Goal: Transaction & Acquisition: Purchase product/service

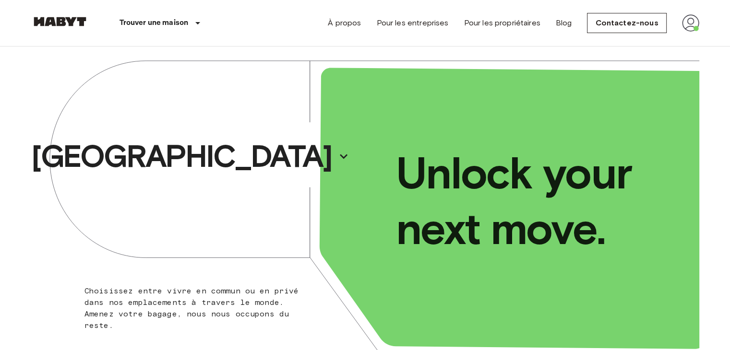
click at [695, 29] on img at bounding box center [690, 22] width 17 height 17
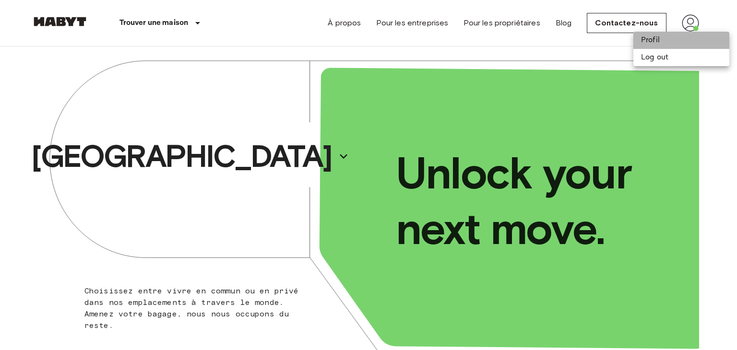
click at [669, 43] on li "Profil" at bounding box center [681, 40] width 96 height 17
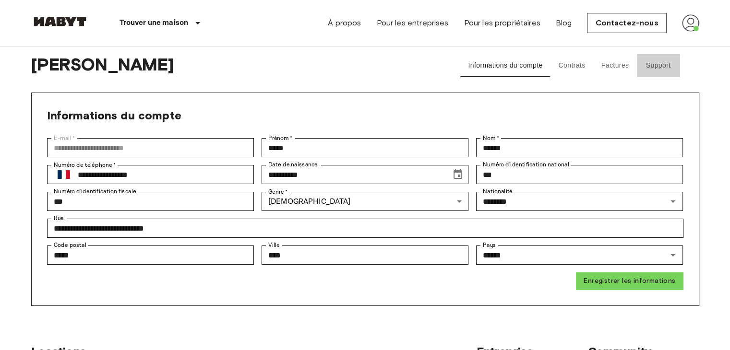
click at [637, 62] on button "Support" at bounding box center [657, 65] width 43 height 23
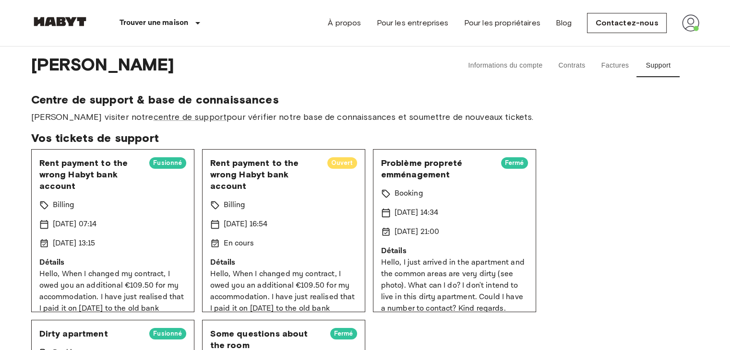
click at [616, 62] on button "Factures" at bounding box center [614, 65] width 43 height 23
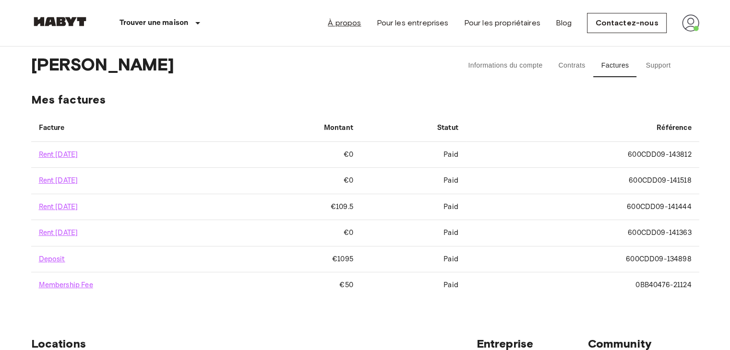
click at [361, 25] on link "À propos" at bounding box center [344, 23] width 33 height 12
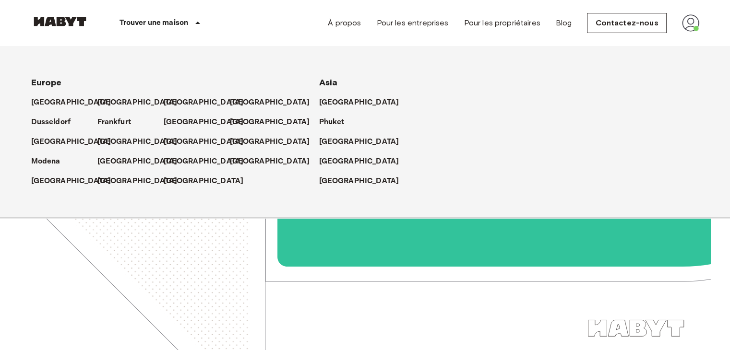
click at [193, 20] on icon at bounding box center [198, 23] width 12 height 12
click at [111, 100] on p "[GEOGRAPHIC_DATA]" at bounding box center [139, 103] width 80 height 12
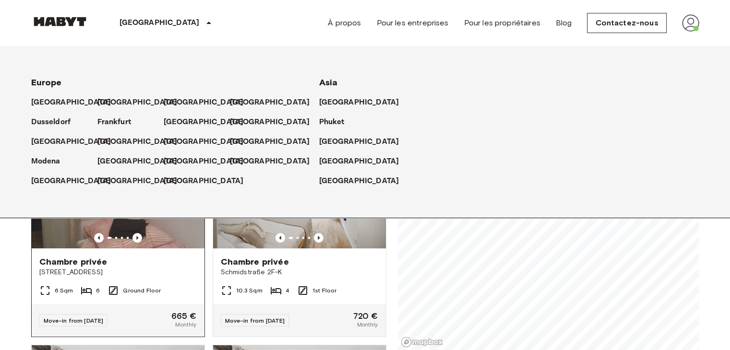
click at [33, 248] on div "Chambre privée Cunostraße 70" at bounding box center [118, 266] width 173 height 36
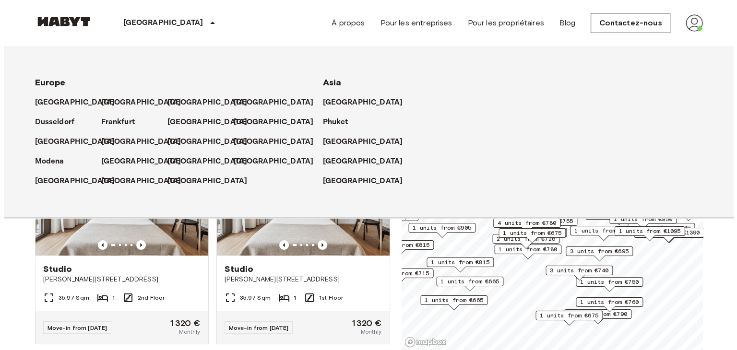
scroll to position [410, 0]
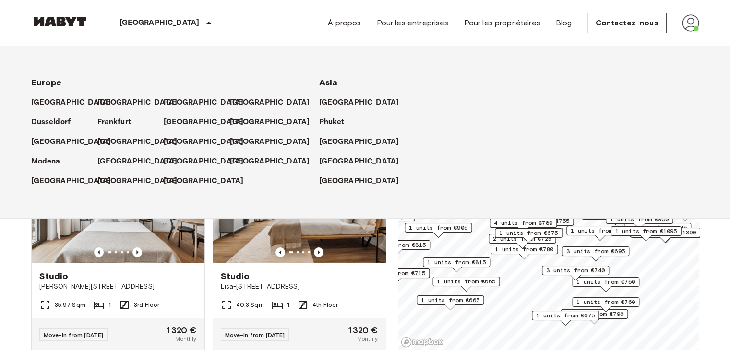
click at [203, 23] on icon at bounding box center [209, 23] width 12 height 12
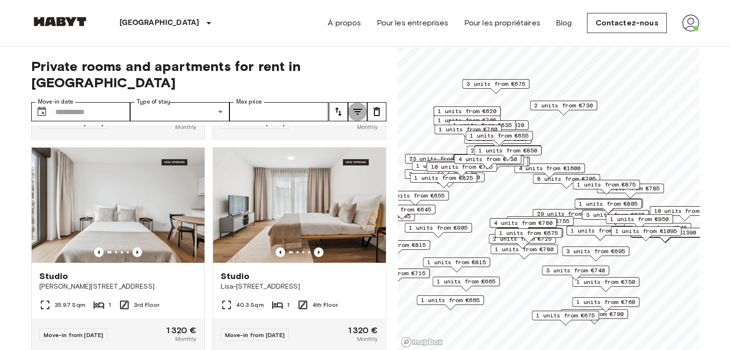
click at [356, 106] on icon "tune" at bounding box center [358, 112] width 12 height 12
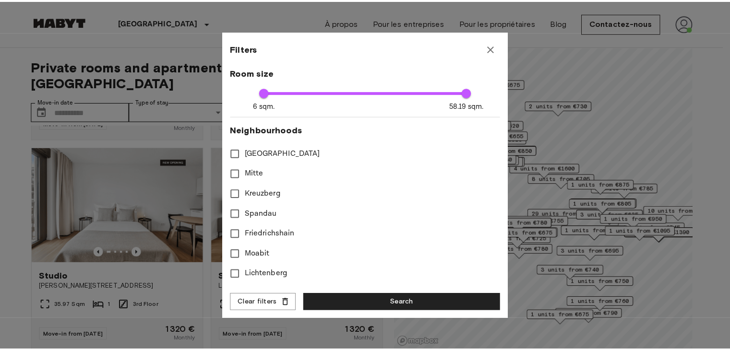
scroll to position [273, 0]
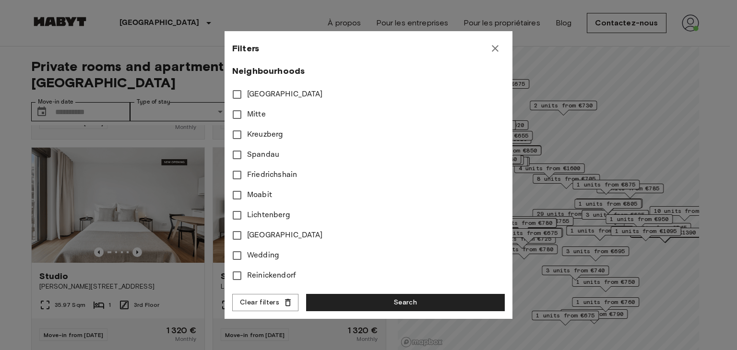
click at [257, 194] on span "Moabit" at bounding box center [259, 195] width 25 height 12
type input "**"
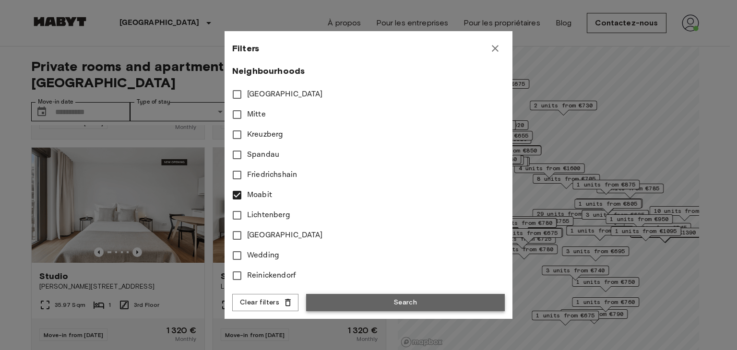
click at [358, 303] on button "Search" at bounding box center [405, 303] width 199 height 18
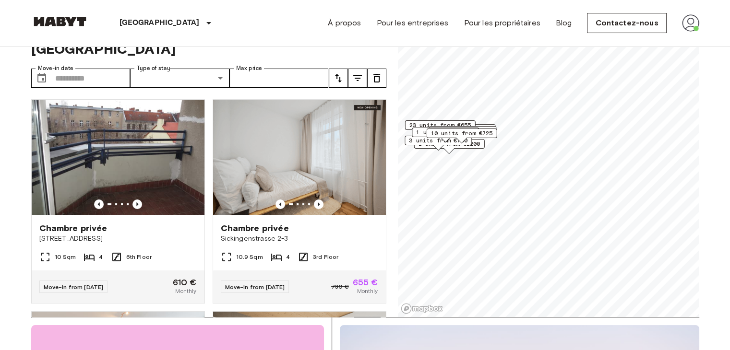
scroll to position [33, 0]
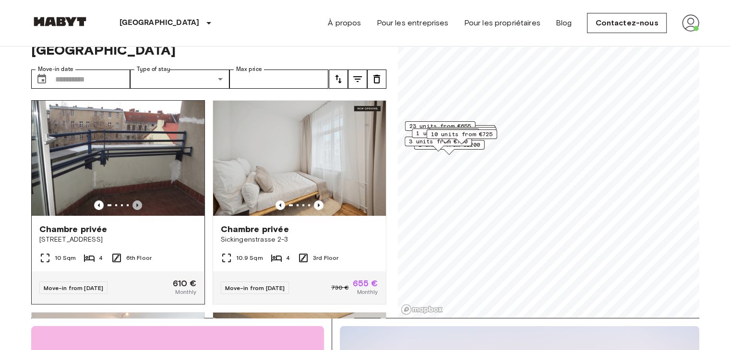
click at [136, 203] on icon "Previous image" at bounding box center [137, 205] width 2 height 4
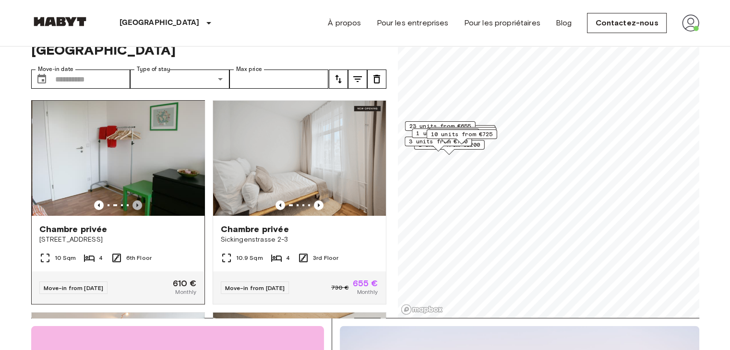
click at [136, 203] on icon "Previous image" at bounding box center [137, 205] width 2 height 4
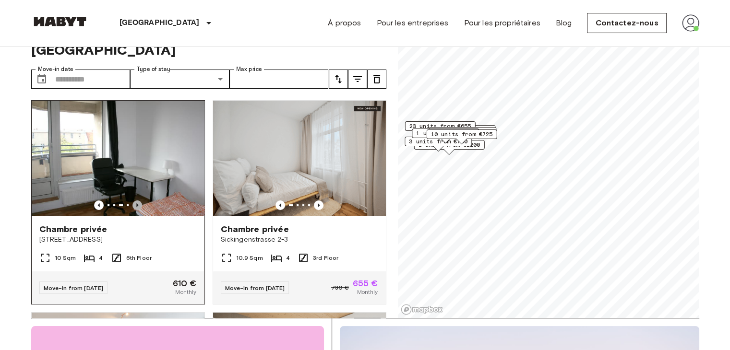
click at [136, 203] on icon "Previous image" at bounding box center [137, 205] width 2 height 4
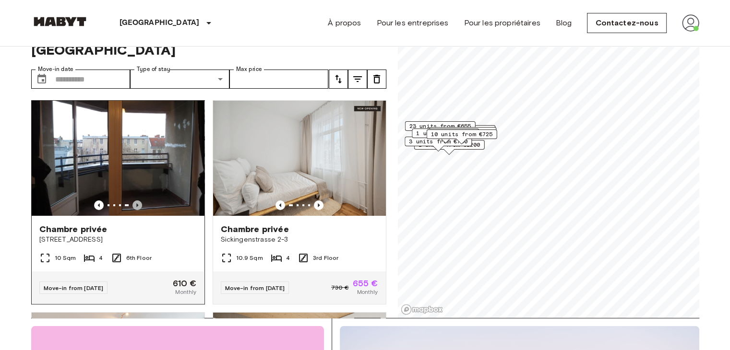
click at [136, 203] on icon "Previous image" at bounding box center [137, 205] width 2 height 4
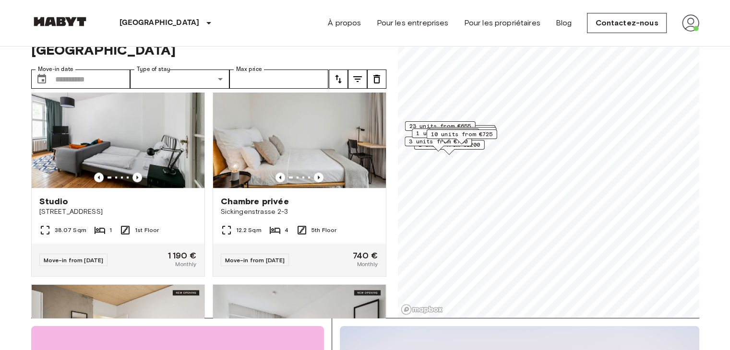
scroll to position [666, 0]
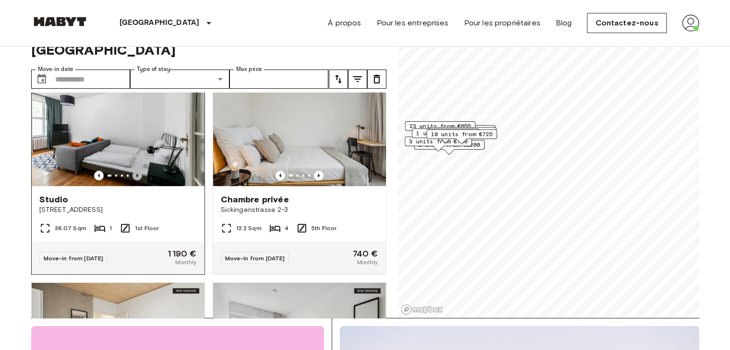
click at [134, 172] on icon "Previous image" at bounding box center [137, 176] width 10 height 10
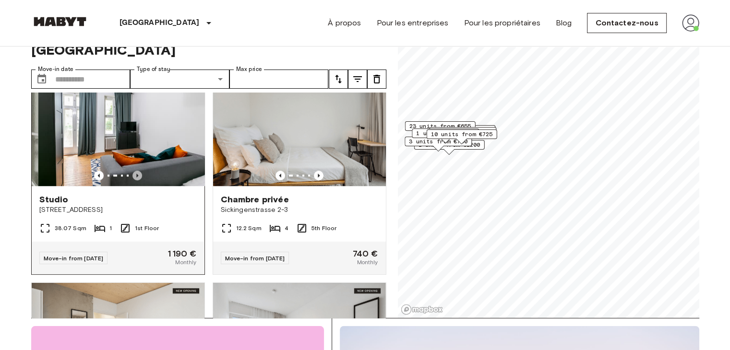
click at [134, 172] on icon "Previous image" at bounding box center [137, 176] width 10 height 10
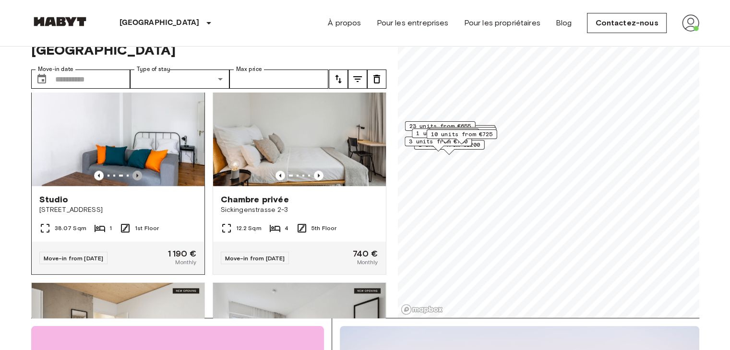
click at [134, 172] on icon "Previous image" at bounding box center [137, 176] width 10 height 10
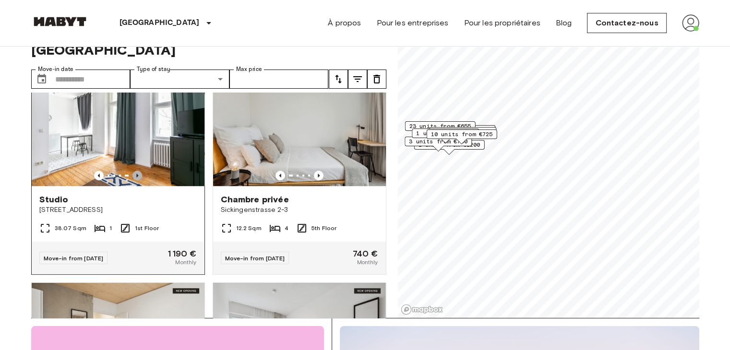
click at [134, 172] on icon "Previous image" at bounding box center [137, 176] width 10 height 10
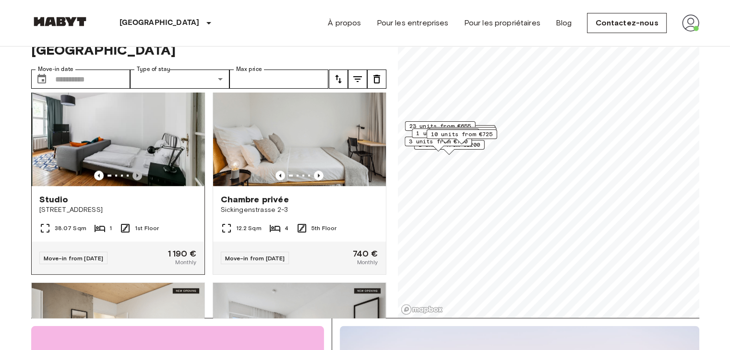
click at [134, 172] on icon "Previous image" at bounding box center [137, 176] width 10 height 10
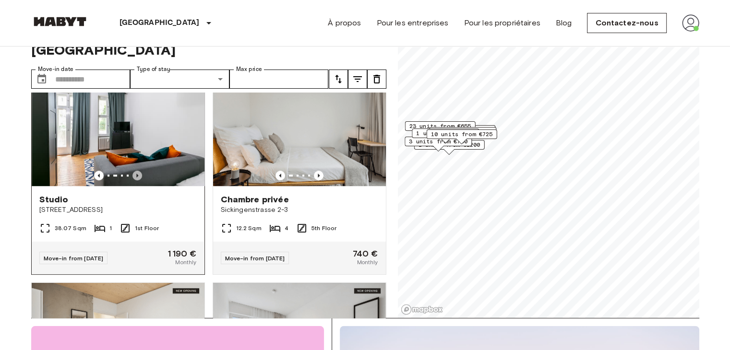
click at [134, 172] on icon "Previous image" at bounding box center [137, 176] width 10 height 10
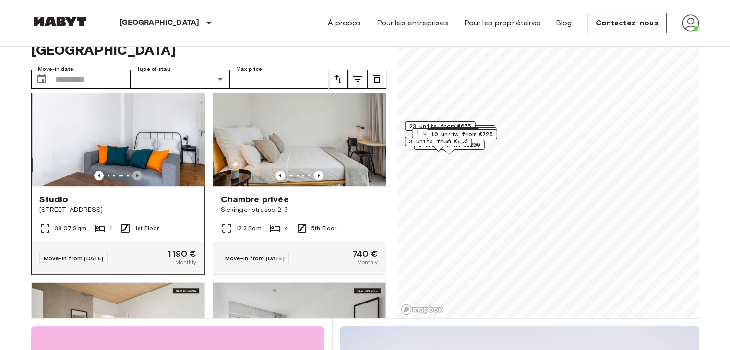
click at [134, 172] on icon "Previous image" at bounding box center [137, 176] width 10 height 10
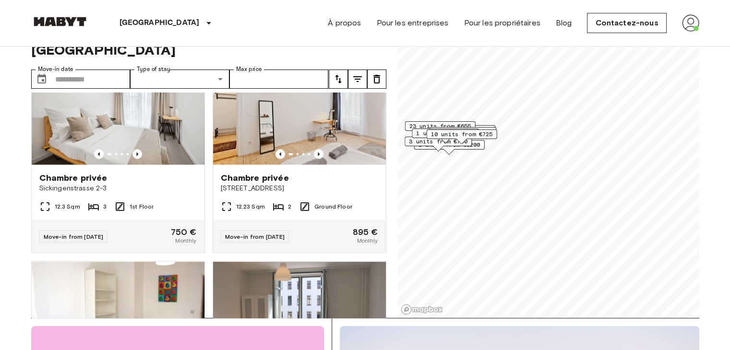
scroll to position [1748, 0]
click at [318, 155] on icon "Previous image" at bounding box center [319, 154] width 2 height 4
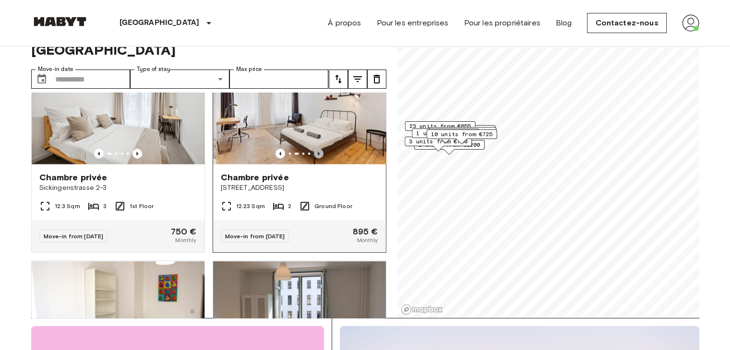
click at [318, 155] on icon "Previous image" at bounding box center [319, 154] width 2 height 4
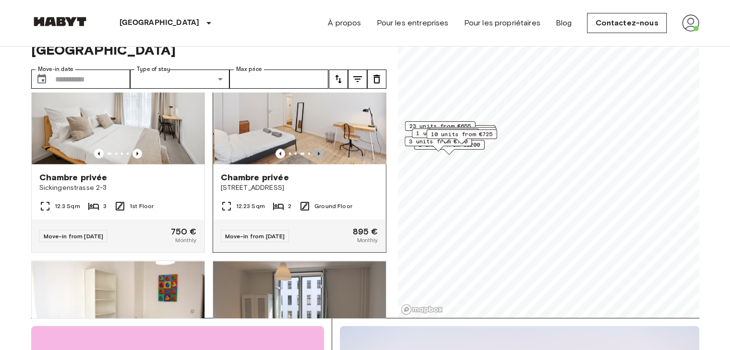
click at [318, 155] on icon "Previous image" at bounding box center [319, 154] width 2 height 4
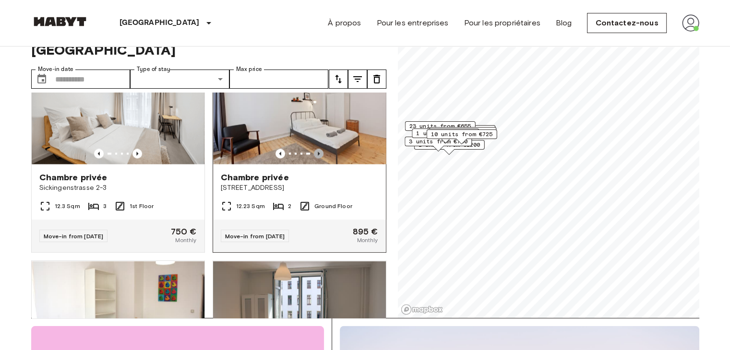
click at [318, 155] on icon "Previous image" at bounding box center [319, 154] width 2 height 4
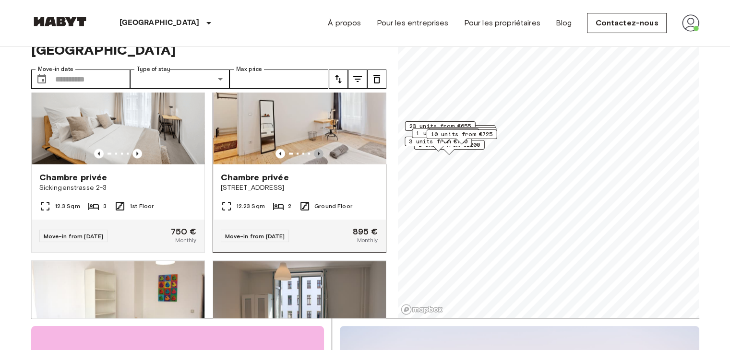
click at [318, 155] on icon "Previous image" at bounding box center [319, 154] width 2 height 4
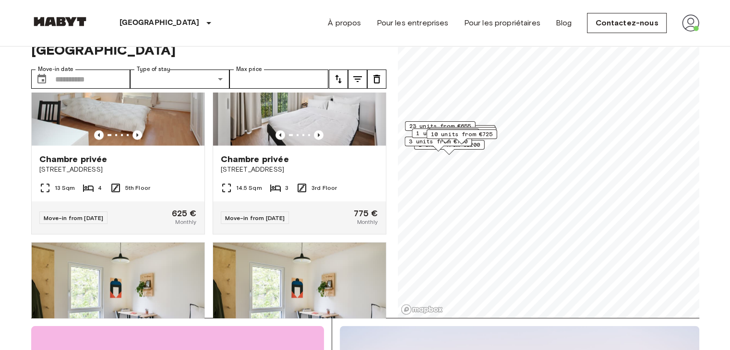
scroll to position [2389, 0]
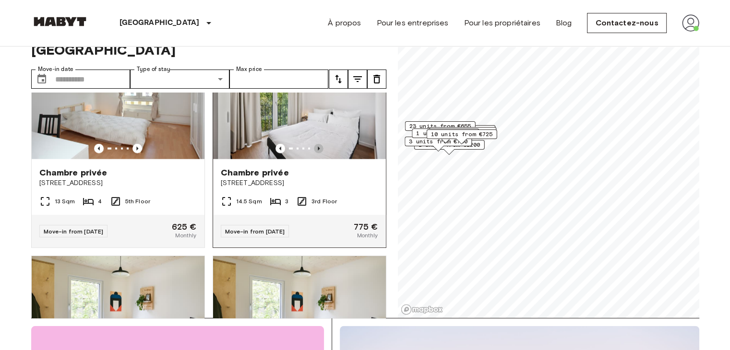
click at [314, 153] on icon "Previous image" at bounding box center [319, 149] width 10 height 10
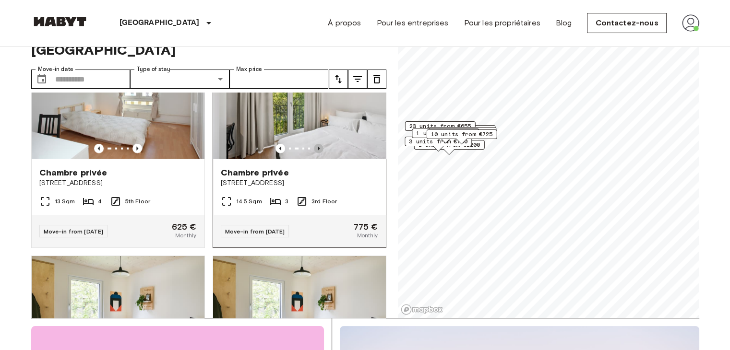
click at [314, 153] on icon "Previous image" at bounding box center [319, 149] width 10 height 10
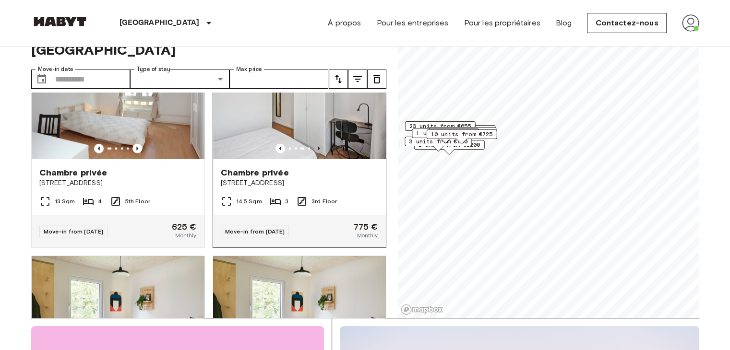
click at [314, 153] on icon "Previous image" at bounding box center [319, 149] width 10 height 10
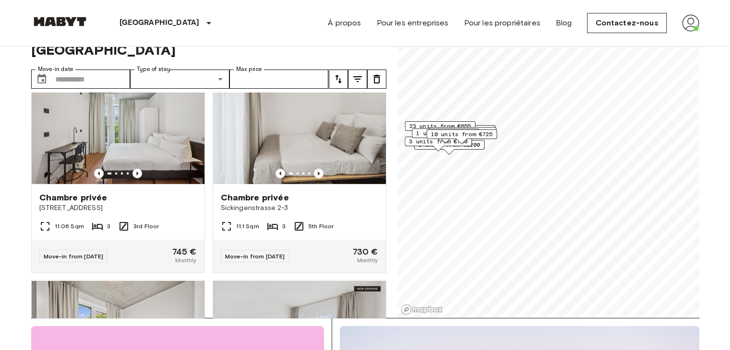
scroll to position [2804, 0]
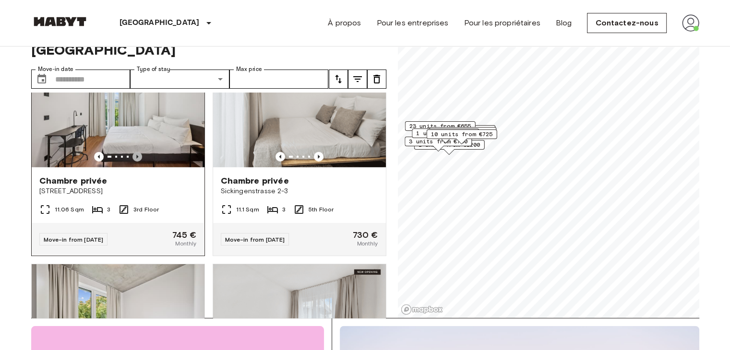
click at [136, 159] on icon "Previous image" at bounding box center [137, 157] width 2 height 4
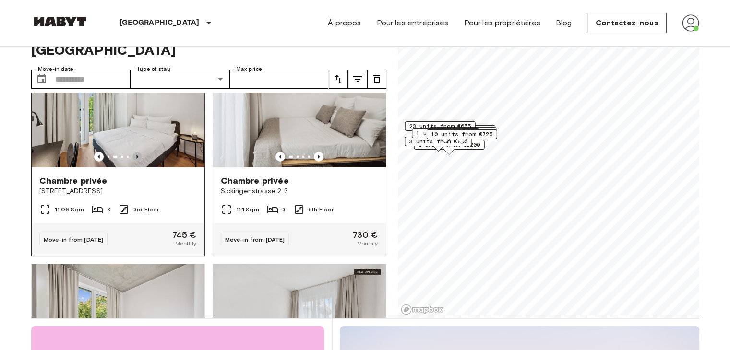
click at [136, 159] on icon "Previous image" at bounding box center [137, 157] width 2 height 4
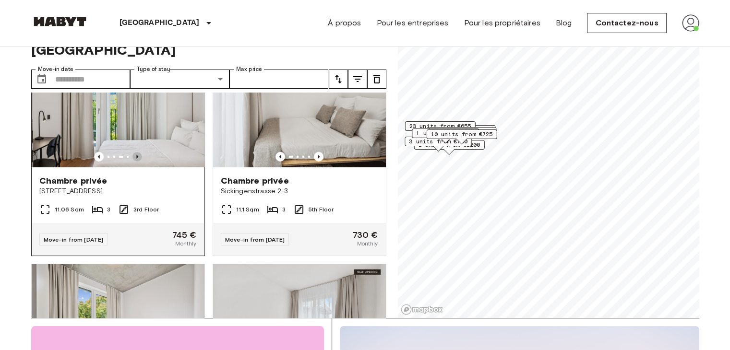
click at [136, 159] on icon "Previous image" at bounding box center [137, 157] width 2 height 4
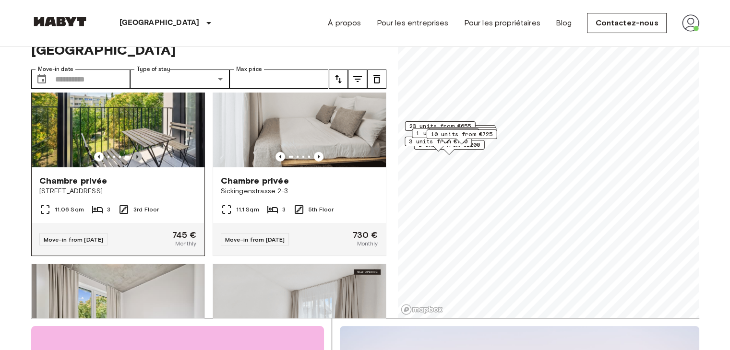
click at [136, 159] on icon "Previous image" at bounding box center [137, 157] width 2 height 4
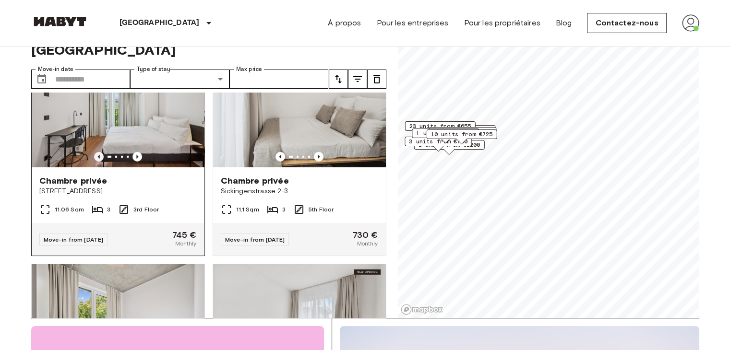
click at [94, 162] on icon "Previous image" at bounding box center [99, 157] width 10 height 10
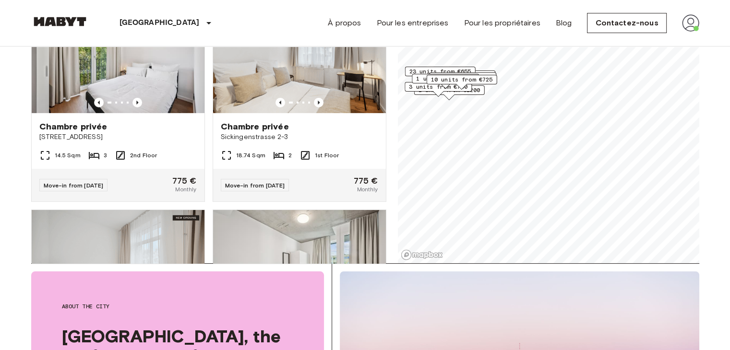
scroll to position [3016, 0]
click at [136, 107] on icon "Previous image" at bounding box center [137, 103] width 10 height 10
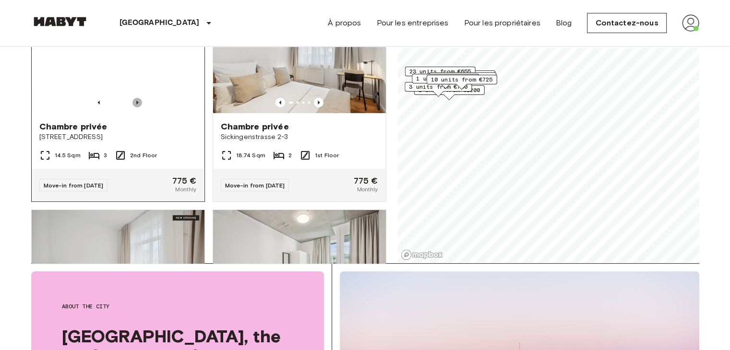
click at [136, 107] on icon "Previous image" at bounding box center [137, 103] width 10 height 10
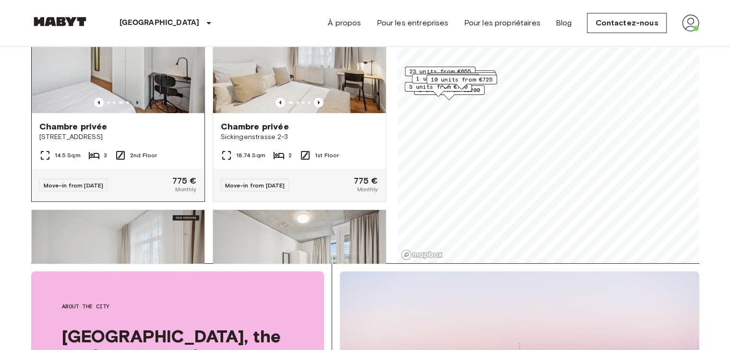
click at [136, 107] on icon "Previous image" at bounding box center [137, 103] width 10 height 10
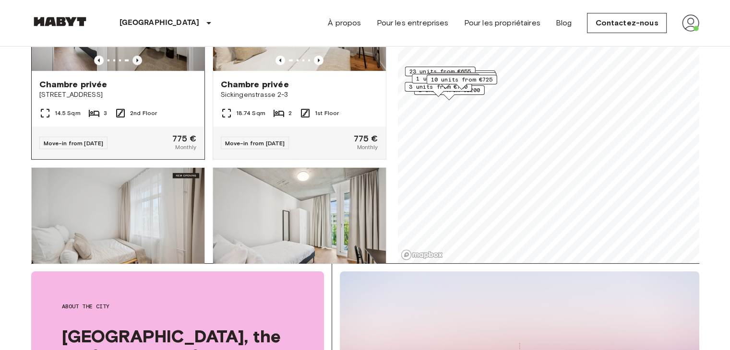
scroll to position [3060, 0]
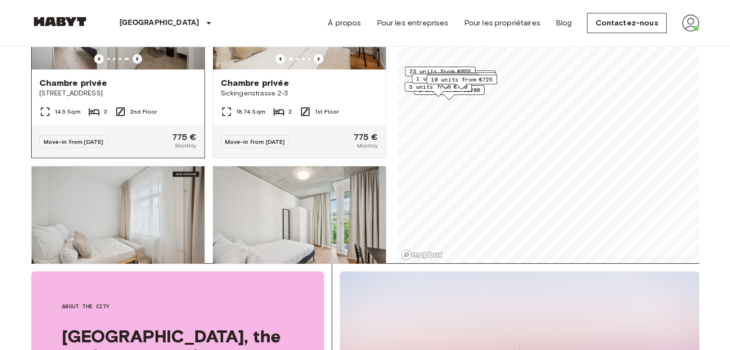
click at [136, 106] on div "Chambre privée Stromstraße 48" at bounding box center [118, 88] width 173 height 36
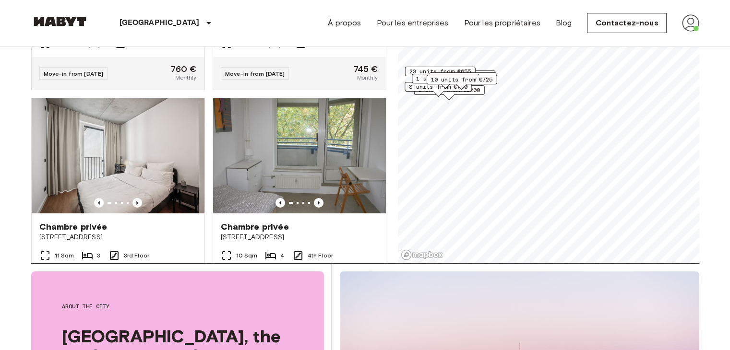
scroll to position [3231, 0]
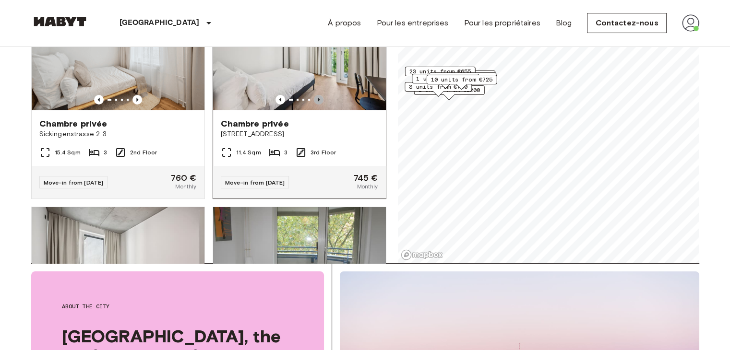
click at [314, 105] on icon "Previous image" at bounding box center [319, 100] width 10 height 10
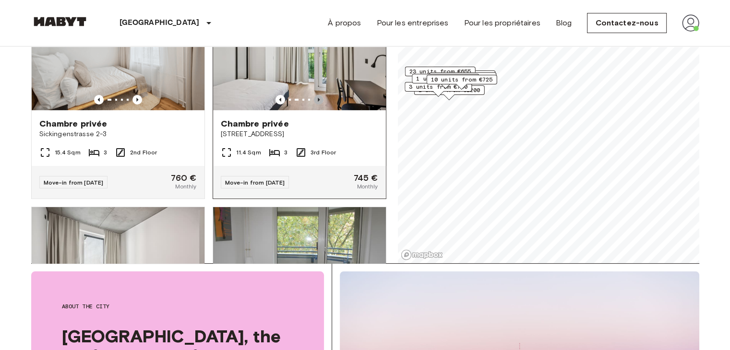
click at [314, 105] on icon "Previous image" at bounding box center [319, 100] width 10 height 10
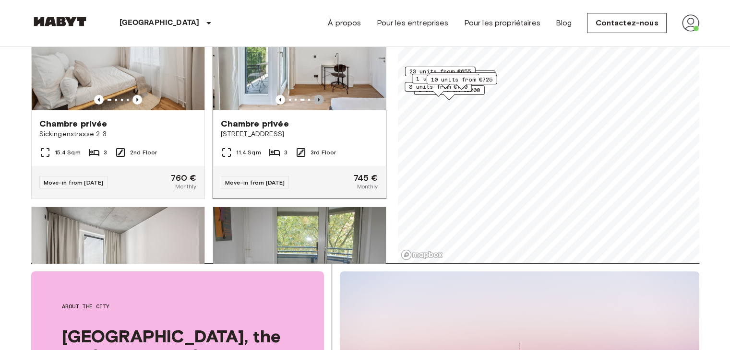
click at [314, 105] on icon "Previous image" at bounding box center [319, 100] width 10 height 10
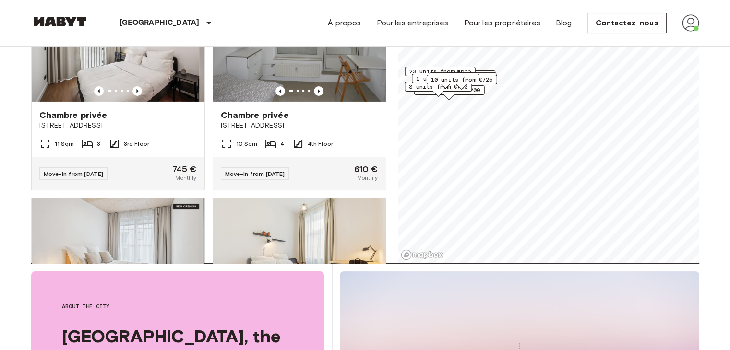
scroll to position [3453, 0]
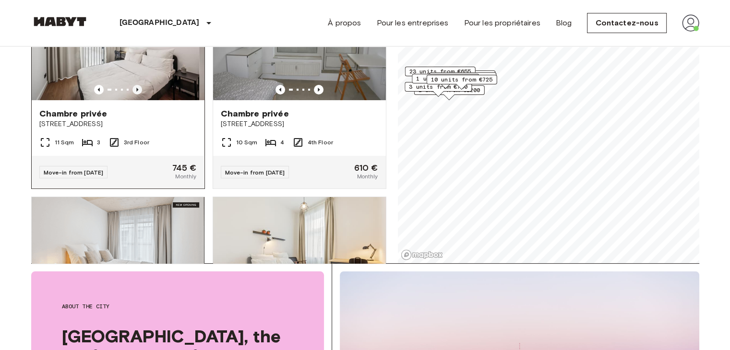
click at [136, 92] on icon "Previous image" at bounding box center [137, 90] width 2 height 4
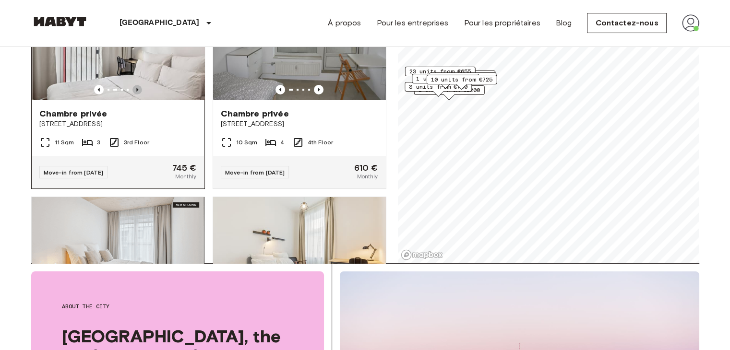
click at [136, 92] on icon "Previous image" at bounding box center [137, 90] width 2 height 4
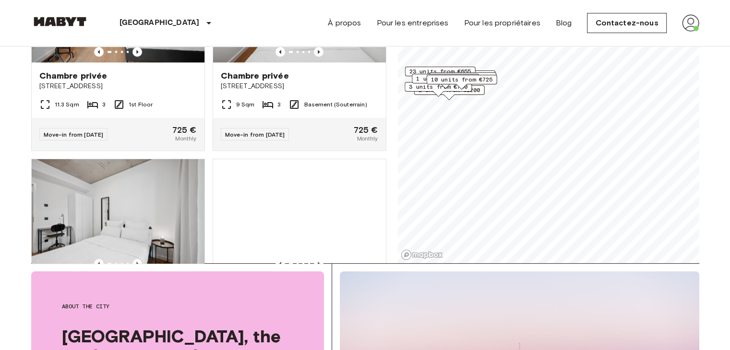
scroll to position [4765, 0]
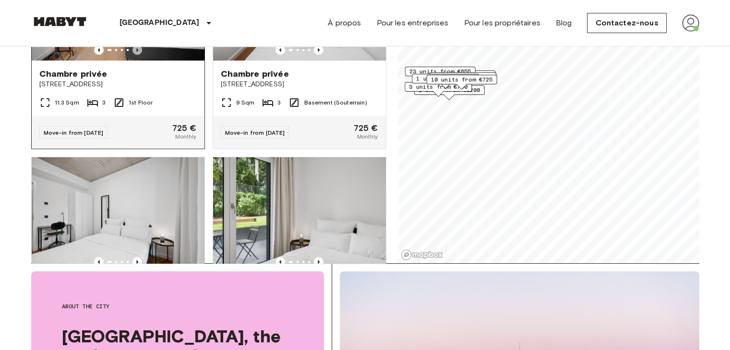
click at [136, 52] on icon "Previous image" at bounding box center [137, 50] width 2 height 4
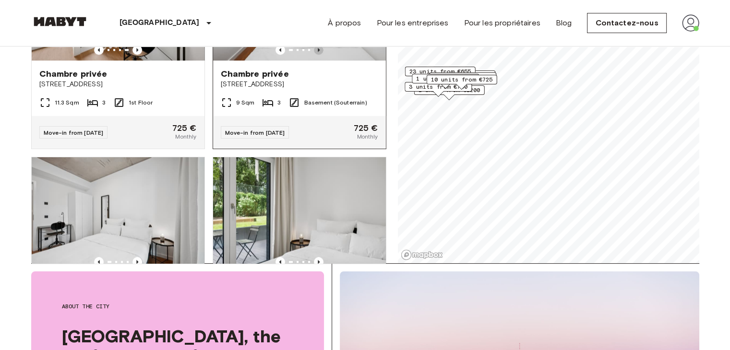
click at [317, 55] on icon "Previous image" at bounding box center [319, 50] width 10 height 10
click at [275, 55] on icon "Previous image" at bounding box center [280, 50] width 10 height 10
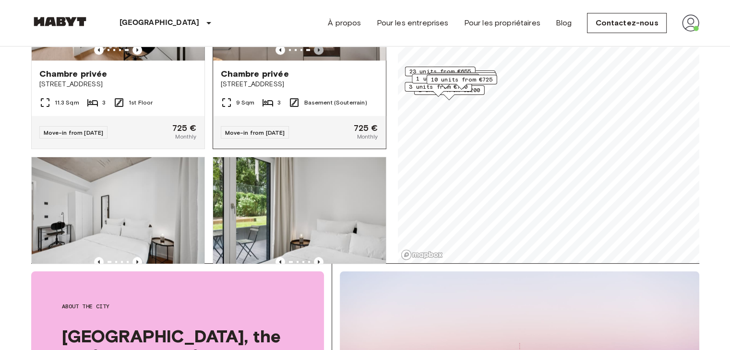
click at [315, 55] on icon "Previous image" at bounding box center [319, 50] width 10 height 10
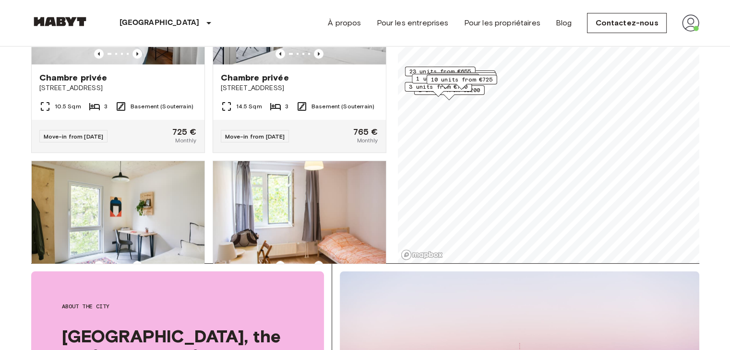
scroll to position [4976, 0]
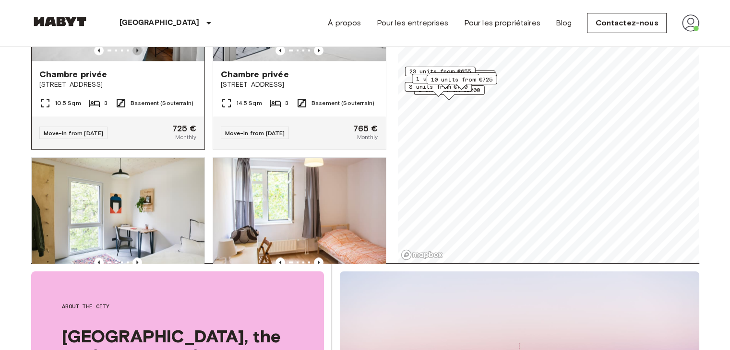
click at [132, 55] on icon "Previous image" at bounding box center [137, 51] width 10 height 10
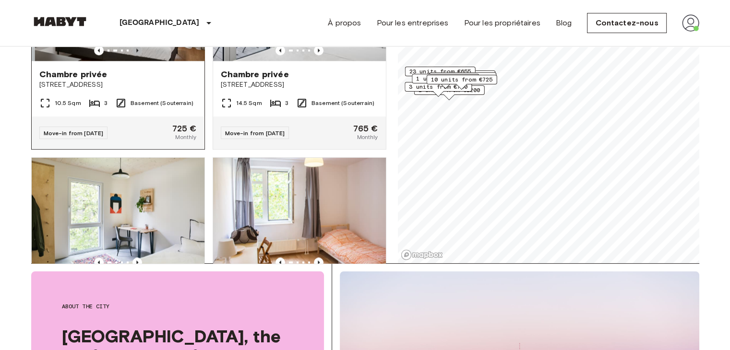
click at [132, 55] on icon "Previous image" at bounding box center [137, 51] width 10 height 10
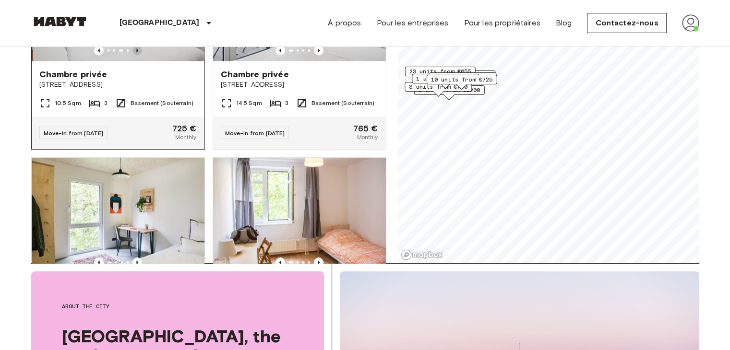
click at [132, 55] on icon "Previous image" at bounding box center [137, 51] width 10 height 10
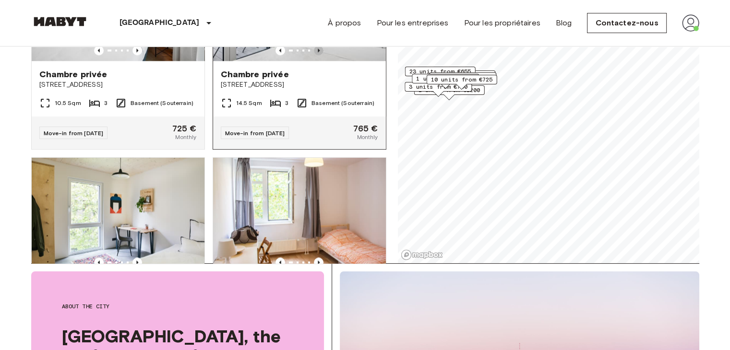
click at [314, 55] on icon "Previous image" at bounding box center [319, 51] width 10 height 10
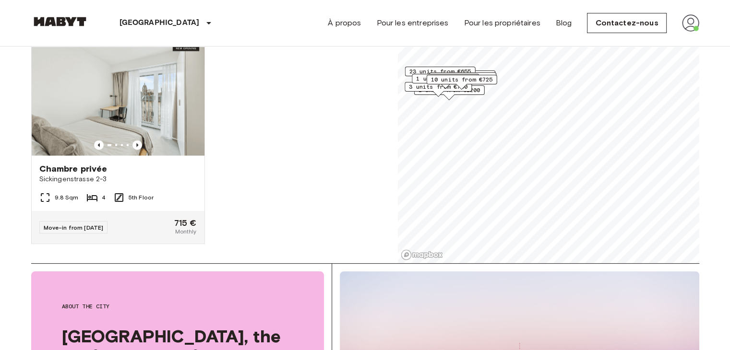
scroll to position [5638, 0]
